Goal: Find specific page/section: Find specific page/section

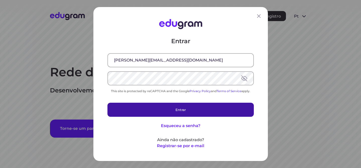
click at [182, 110] on button "Entrar" at bounding box center [180, 110] width 146 height 14
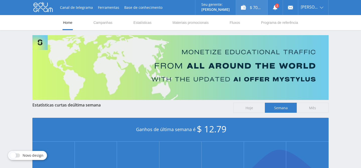
click at [248, 8] on div "$ 70.03" at bounding box center [251, 7] width 31 height 15
